Goal: Transaction & Acquisition: Purchase product/service

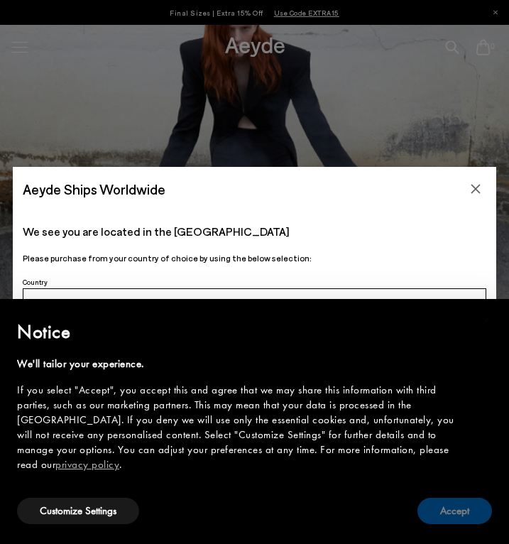
click at [460, 506] on button "Accept" at bounding box center [454, 511] width 75 height 26
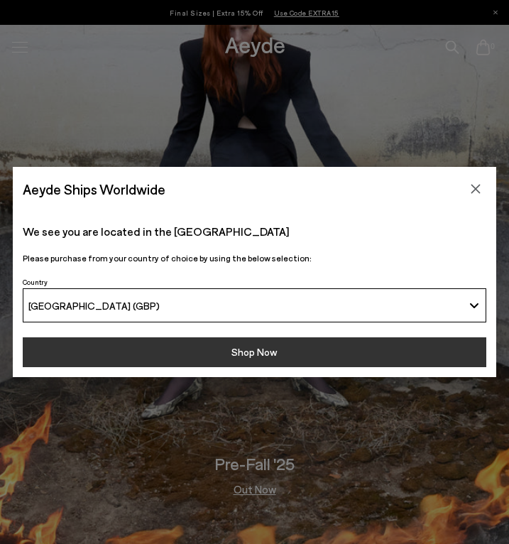
click at [373, 340] on button "Shop Now" at bounding box center [254, 352] width 463 height 30
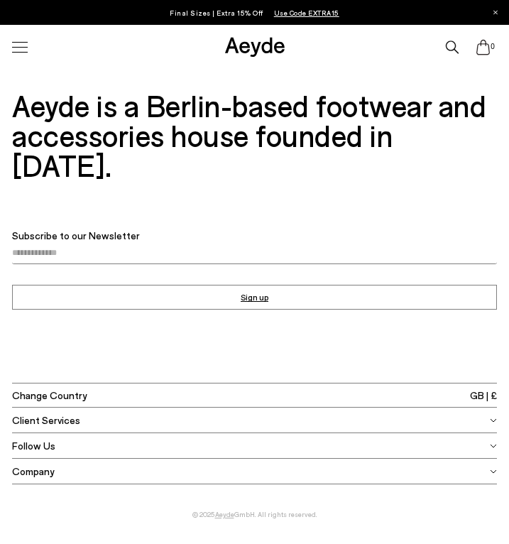
scroll to position [2584, 0]
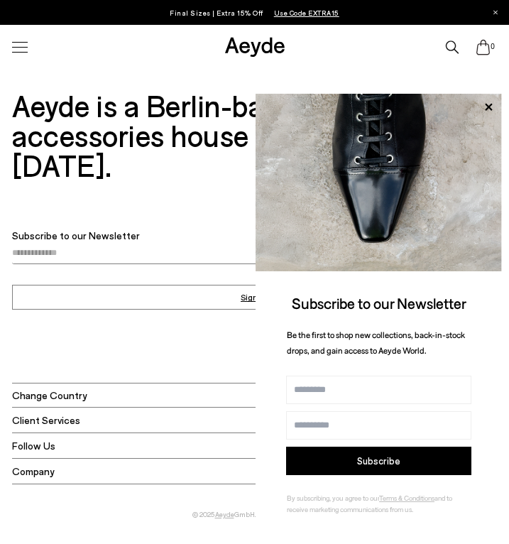
click at [14, 55] on div at bounding box center [20, 47] width 30 height 25
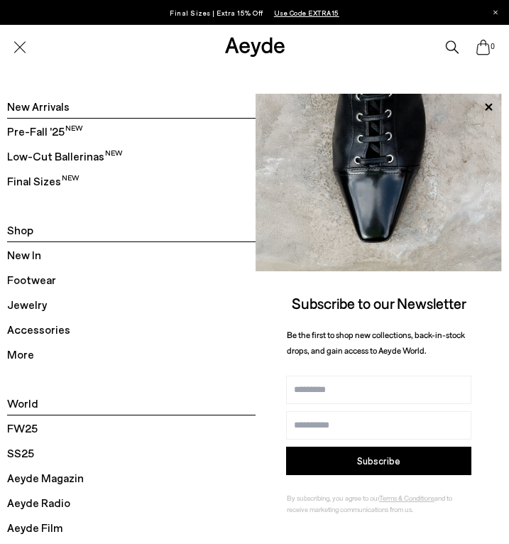
click at [23, 282] on span "Footwear" at bounding box center [31, 279] width 49 height 18
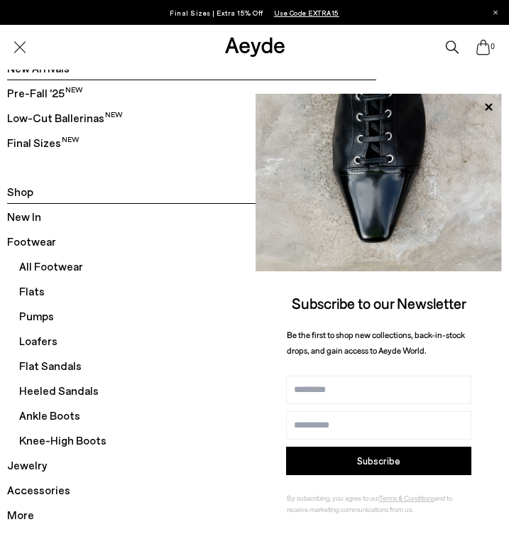
scroll to position [64, 0]
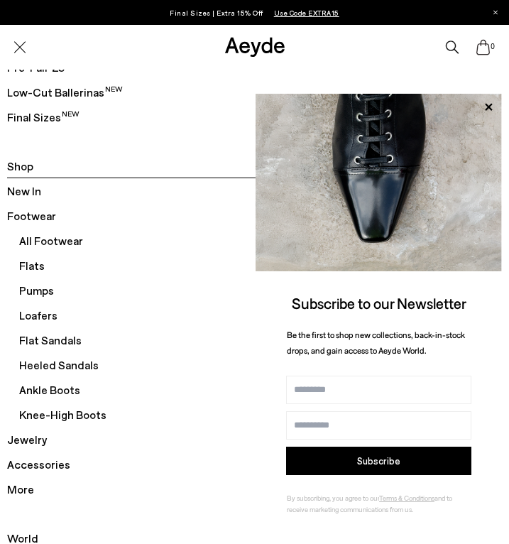
click at [64, 413] on span "Knee-High Boots" at bounding box center [197, 414] width 357 height 25
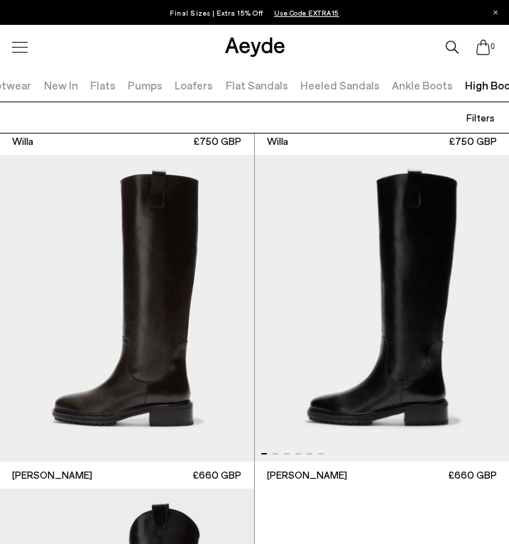
scroll to position [991, 0]
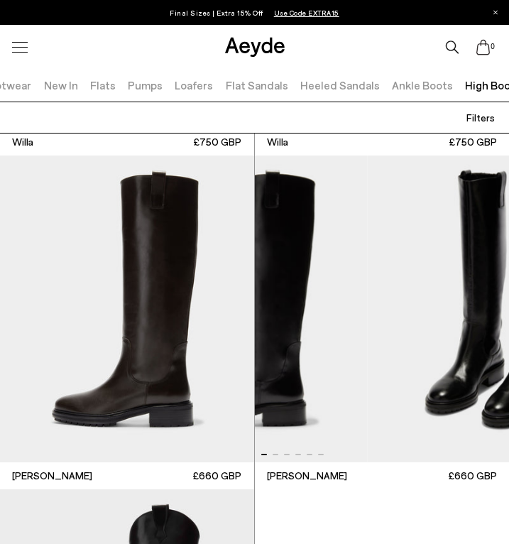
click at [273, 340] on img "1 / 6" at bounding box center [240, 308] width 255 height 307
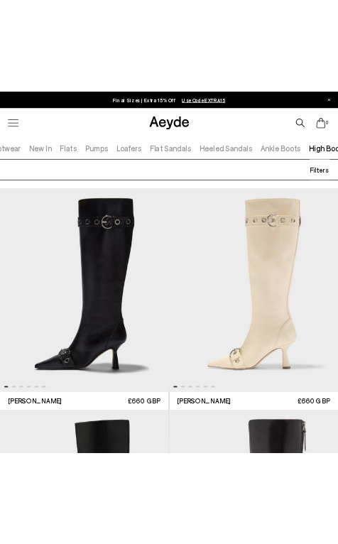
scroll to position [0, 0]
